Goal: Task Accomplishment & Management: Manage account settings

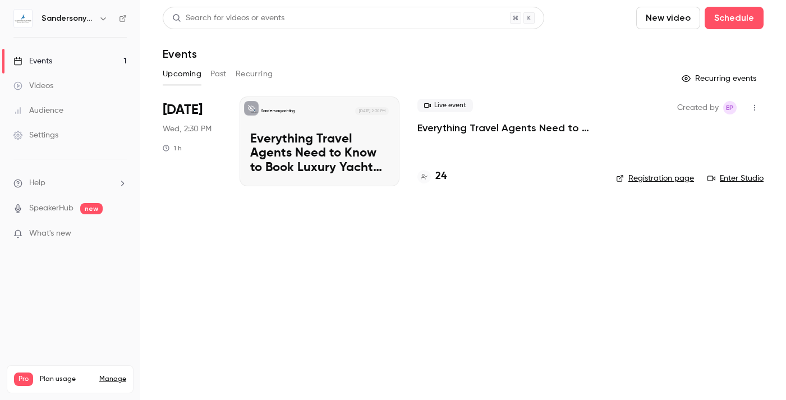
click at [225, 260] on main "Search for videos or events New video Schedule Events Upcoming Past Recurring R…" at bounding box center [463, 200] width 646 height 400
click at [117, 375] on link "Manage" at bounding box center [112, 379] width 27 height 9
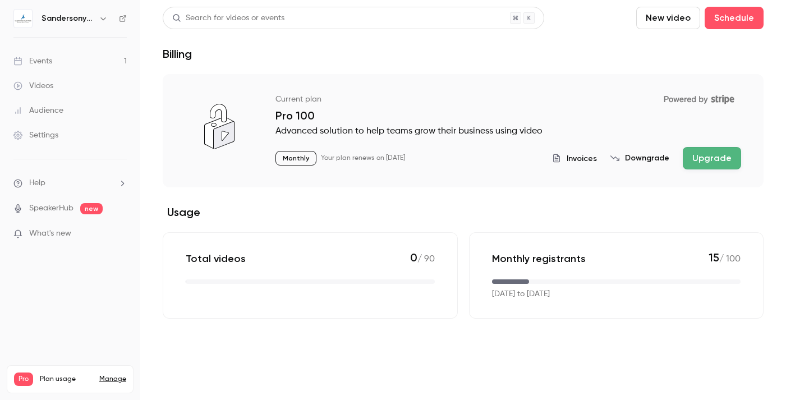
click at [642, 157] on button "Downgrade" at bounding box center [640, 158] width 59 height 11
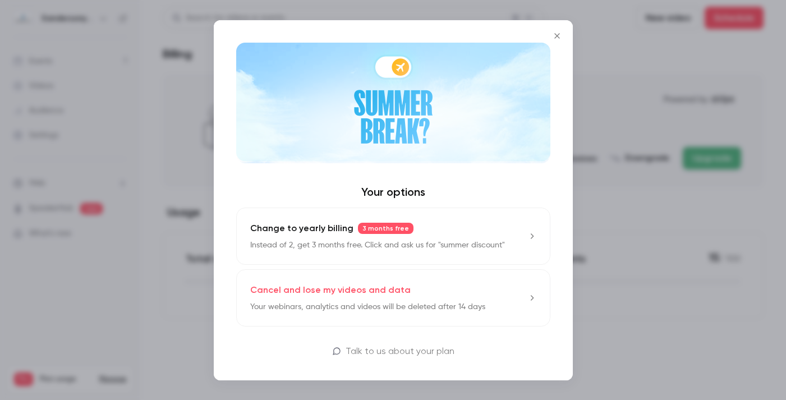
click at [560, 33] on icon "Close" at bounding box center [557, 35] width 13 height 9
